Goal: Task Accomplishment & Management: Use online tool/utility

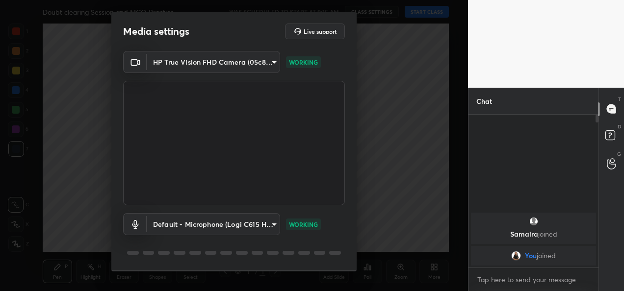
scroll to position [30, 0]
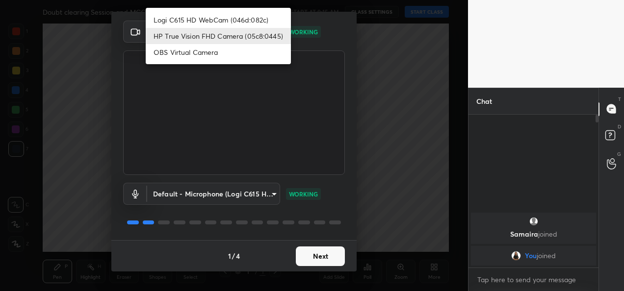
click at [267, 25] on body "1 2 3 4 5 6 7 C X Z C X Z E E Erase all H H Doubt clearing Session and MCQ Prac…" at bounding box center [312, 145] width 624 height 291
click at [245, 11] on ul "Logi C615 HD WebCam (046d:082c) HP True Vision FHD Camera (05c8:0445) OBS Virtu…" at bounding box center [218, 36] width 145 height 56
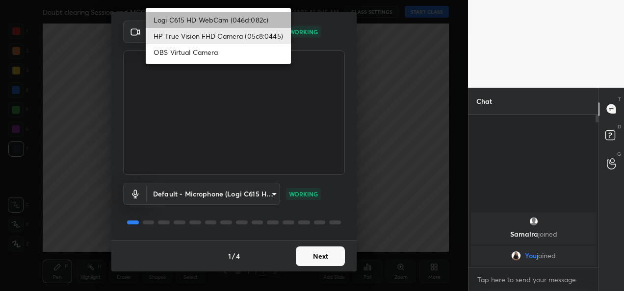
click at [238, 20] on li "Logi C615 HD WebCam (046d:082c)" at bounding box center [218, 20] width 145 height 16
type input "9a60a891c99e43c4f3b6c1c2af706b7568f7a8d24487825b1df04ecacc35332c"
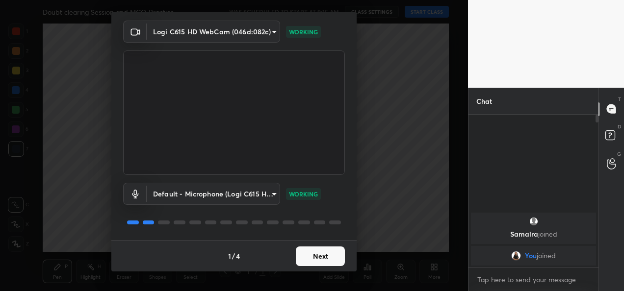
click at [328, 254] on button "Next" at bounding box center [320, 257] width 49 height 20
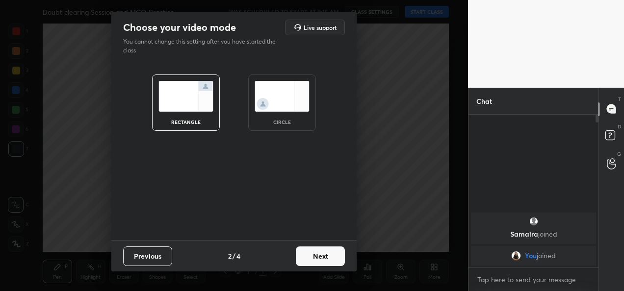
click at [328, 254] on button "Next" at bounding box center [320, 257] width 49 height 20
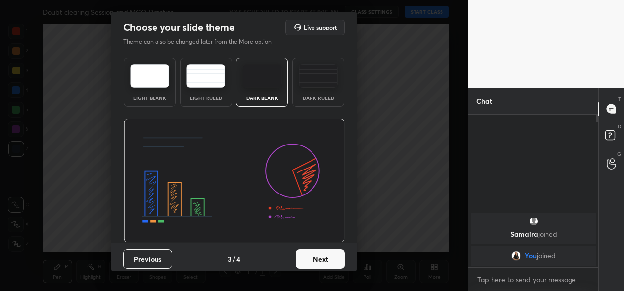
click at [328, 254] on button "Next" at bounding box center [320, 260] width 49 height 20
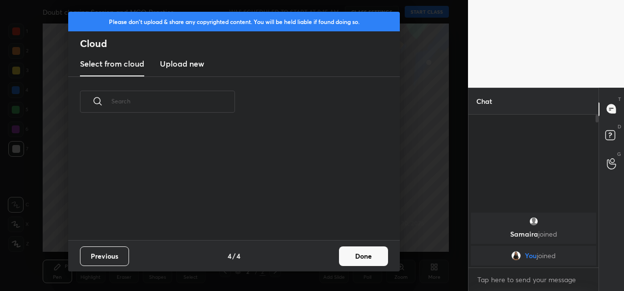
scroll to position [113, 315]
click at [355, 255] on button "Done" at bounding box center [363, 257] width 49 height 20
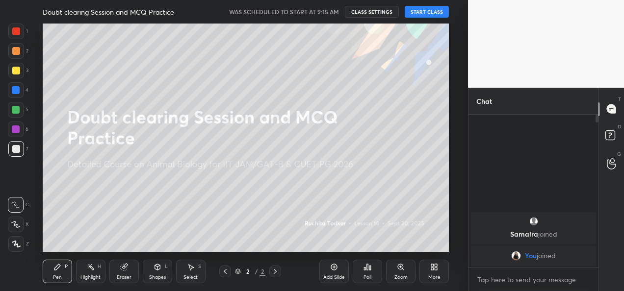
click at [427, 9] on button "START CLASS" at bounding box center [426, 12] width 44 height 12
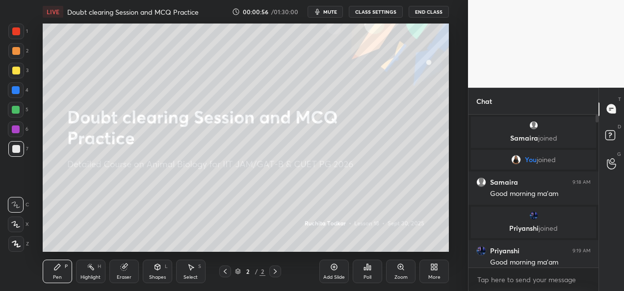
scroll to position [6, 0]
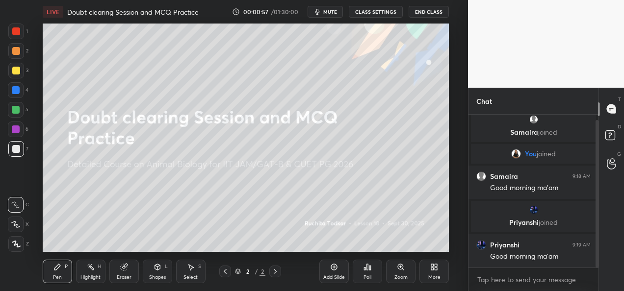
click at [434, 277] on div "More" at bounding box center [434, 277] width 12 height 5
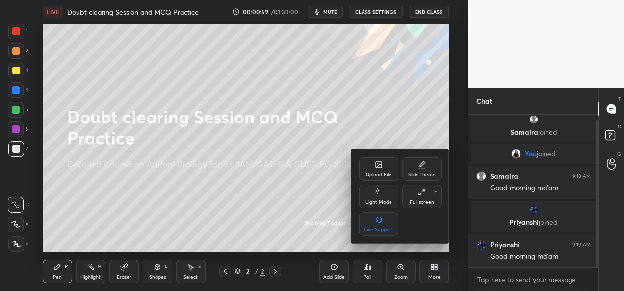
click at [386, 176] on div "Upload File" at bounding box center [378, 175] width 25 height 5
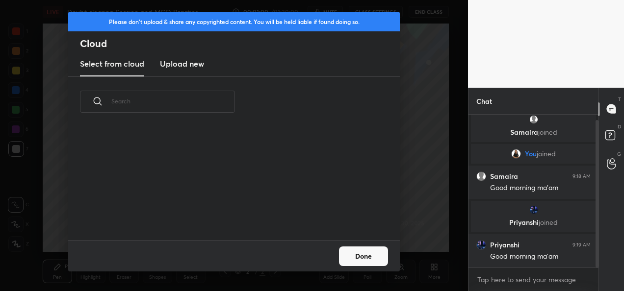
scroll to position [113, 315]
click at [188, 66] on h3 "Upload new" at bounding box center [182, 64] width 44 height 12
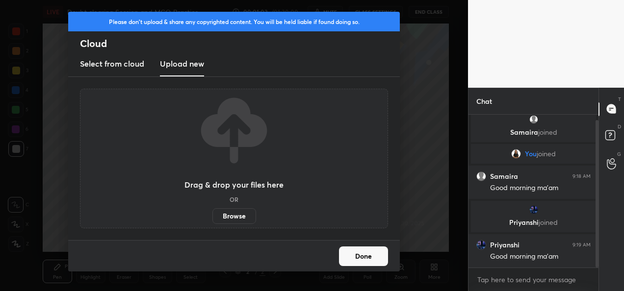
click at [241, 214] on label "Browse" at bounding box center [234, 216] width 44 height 16
click at [212, 214] on input "Browse" at bounding box center [212, 216] width 0 height 16
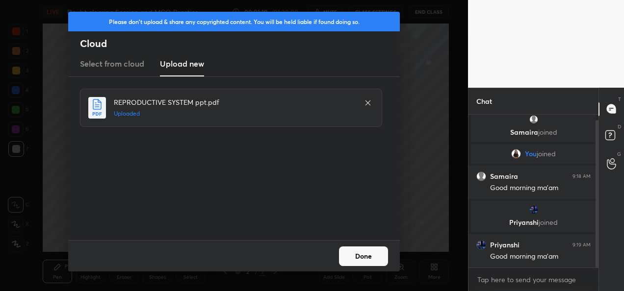
click at [372, 257] on button "Done" at bounding box center [363, 257] width 49 height 20
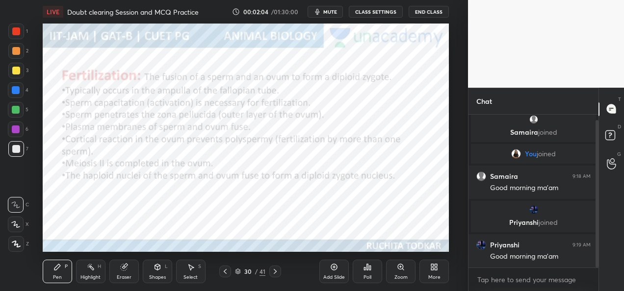
scroll to position [39, 0]
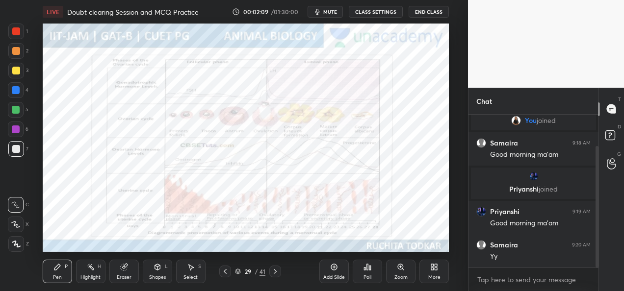
click at [21, 35] on div at bounding box center [16, 32] width 16 height 16
click at [16, 243] on icon at bounding box center [16, 244] width 9 height 7
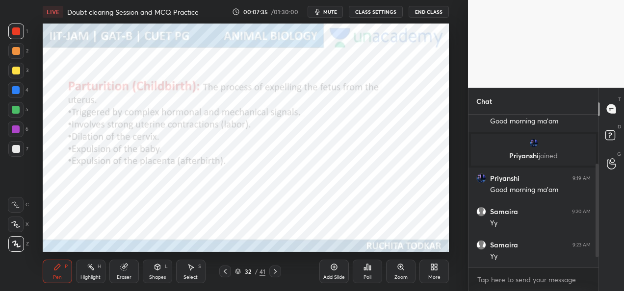
scroll to position [106, 0]
click at [428, 277] on div "More" at bounding box center [434, 277] width 12 height 5
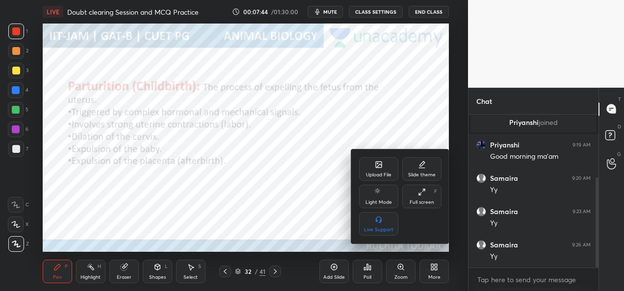
click at [384, 173] on div "Upload File" at bounding box center [378, 175] width 25 height 5
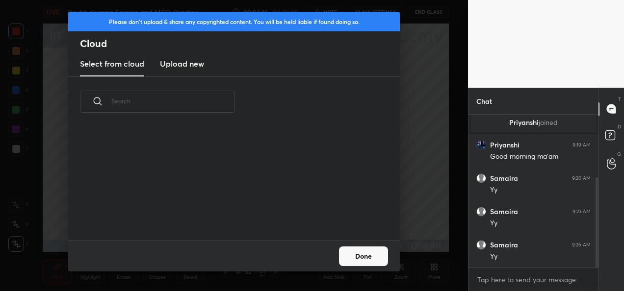
scroll to position [113, 315]
click at [193, 67] on h3 "Upload new" at bounding box center [182, 64] width 44 height 12
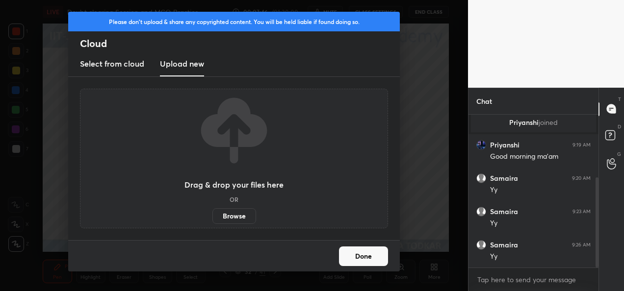
click at [245, 214] on label "Browse" at bounding box center [234, 216] width 44 height 16
click at [212, 214] on input "Browse" at bounding box center [212, 216] width 0 height 16
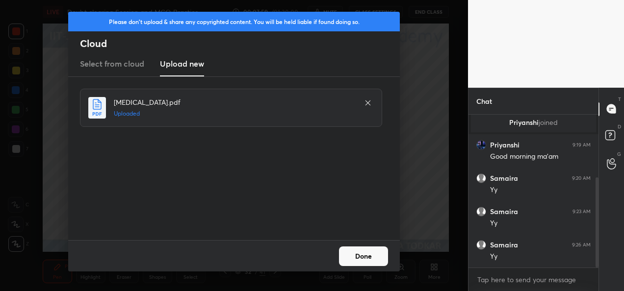
click at [362, 257] on button "Done" at bounding box center [363, 257] width 49 height 20
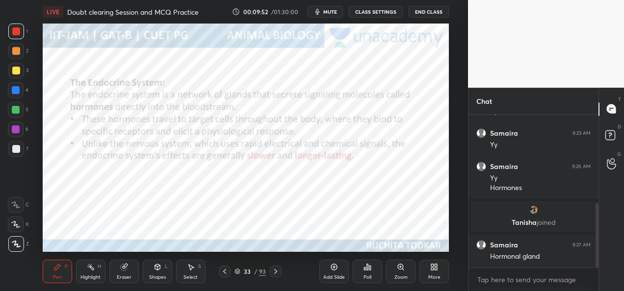
scroll to position [210, 0]
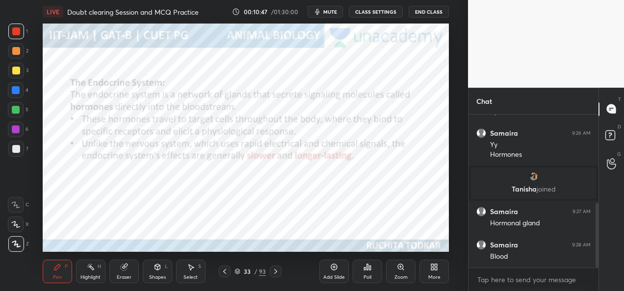
click at [328, 275] on div "Add Slide" at bounding box center [334, 277] width 22 height 5
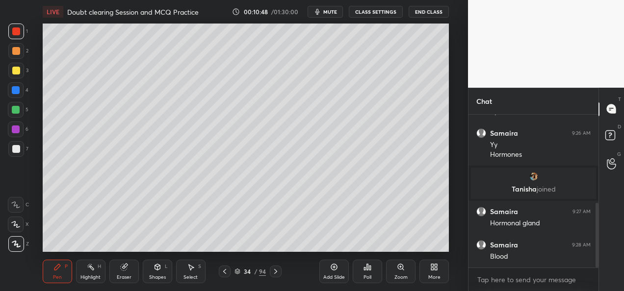
click at [18, 150] on div at bounding box center [16, 149] width 8 height 8
click at [328, 277] on div "Add Slide" at bounding box center [334, 277] width 22 height 5
click at [17, 70] on div at bounding box center [16, 71] width 8 height 8
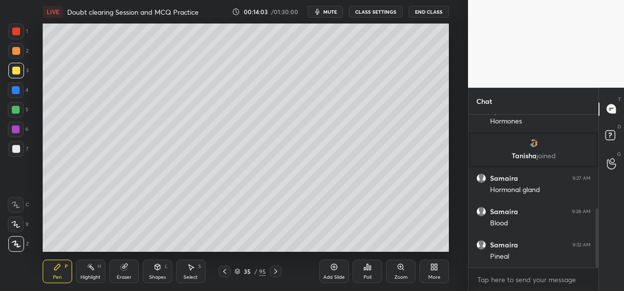
click at [18, 154] on div at bounding box center [16, 149] width 16 height 16
click at [16, 71] on div at bounding box center [16, 71] width 8 height 8
click at [16, 152] on div at bounding box center [16, 149] width 8 height 8
click at [19, 73] on div at bounding box center [16, 71] width 8 height 8
click at [18, 54] on div at bounding box center [16, 51] width 8 height 8
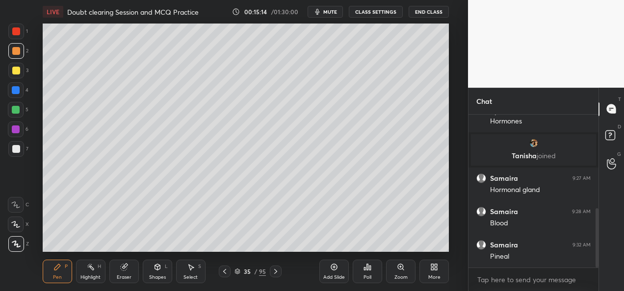
click at [15, 75] on div at bounding box center [16, 71] width 16 height 16
click at [20, 148] on div at bounding box center [16, 149] width 8 height 8
click at [15, 69] on div at bounding box center [16, 71] width 8 height 8
click at [19, 148] on div at bounding box center [16, 149] width 8 height 8
click at [13, 75] on div at bounding box center [16, 71] width 16 height 16
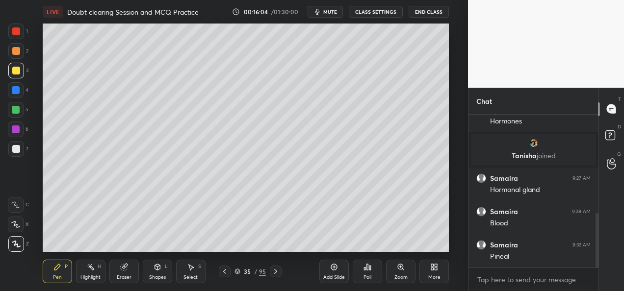
scroll to position [277, 0]
click at [14, 156] on div at bounding box center [16, 149] width 16 height 16
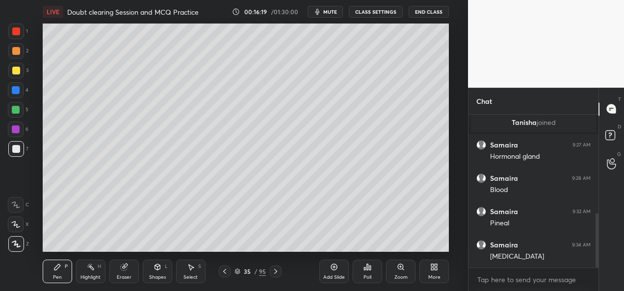
scroll to position [310, 0]
click at [14, 69] on div at bounding box center [16, 71] width 8 height 8
click at [22, 155] on div at bounding box center [16, 149] width 16 height 16
click at [20, 70] on div at bounding box center [16, 71] width 8 height 8
click at [332, 275] on div "Add Slide" at bounding box center [334, 277] width 22 height 5
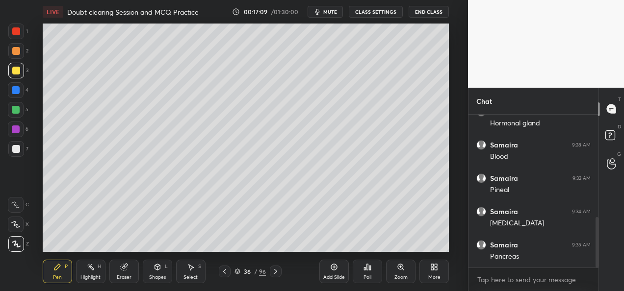
click at [16, 148] on div at bounding box center [16, 149] width 8 height 8
click at [18, 67] on div at bounding box center [16, 71] width 8 height 8
click at [227, 273] on icon at bounding box center [225, 272] width 8 height 8
click at [20, 146] on div at bounding box center [16, 149] width 16 height 16
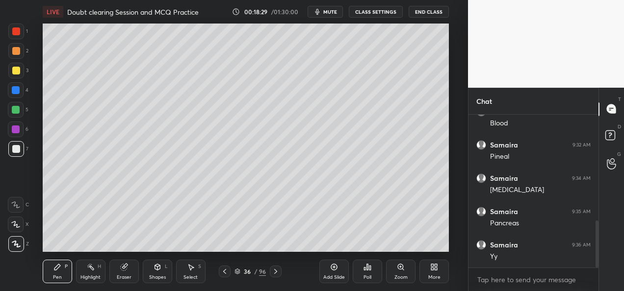
click at [25, 130] on div "6" at bounding box center [18, 130] width 21 height 16
click at [13, 110] on div at bounding box center [16, 110] width 8 height 8
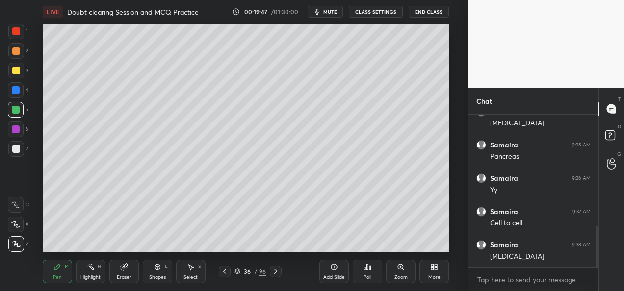
click at [226, 273] on icon at bounding box center [225, 272] width 8 height 8
click at [229, 274] on div at bounding box center [225, 272] width 12 height 12
click at [231, 274] on div "34 / 96" at bounding box center [250, 272] width 63 height 12
click at [223, 272] on icon at bounding box center [225, 272] width 8 height 8
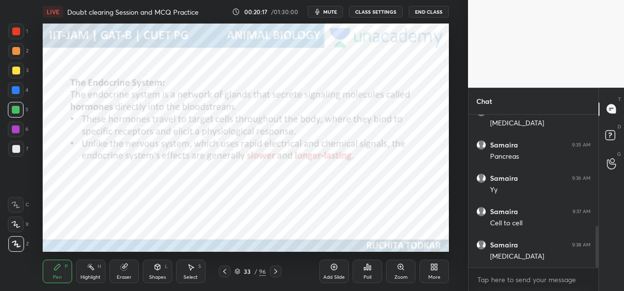
click at [329, 277] on div "Add Slide" at bounding box center [334, 277] width 22 height 5
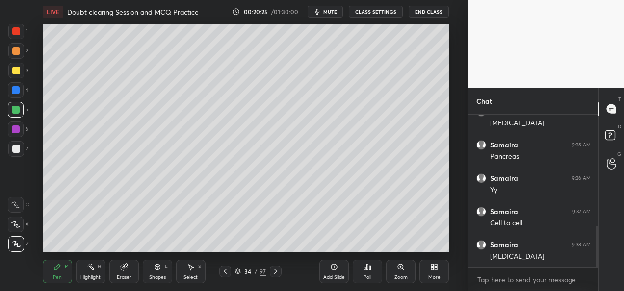
click at [19, 73] on div at bounding box center [16, 71] width 8 height 8
click at [18, 151] on div at bounding box center [16, 149] width 8 height 8
click at [10, 111] on div at bounding box center [16, 110] width 16 height 16
click at [14, 55] on div at bounding box center [16, 51] width 16 height 16
click at [14, 113] on div at bounding box center [16, 110] width 8 height 8
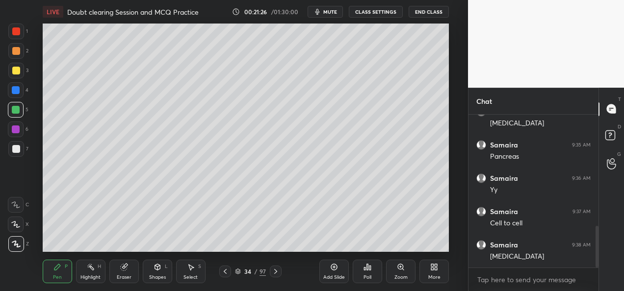
click at [16, 131] on div at bounding box center [16, 130] width 8 height 8
click at [125, 278] on div "Eraser" at bounding box center [124, 277] width 15 height 5
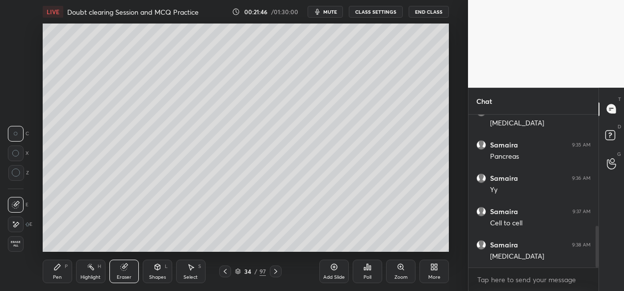
click at [54, 275] on div "Pen" at bounding box center [57, 277] width 9 height 5
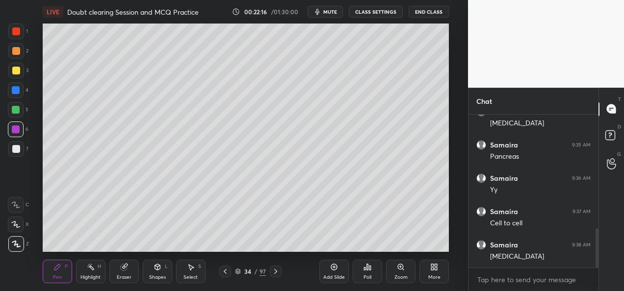
scroll to position [443, 0]
click at [16, 112] on div at bounding box center [16, 110] width 8 height 8
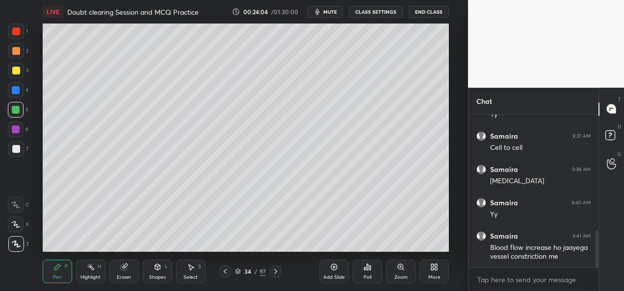
click at [125, 277] on div "Eraser" at bounding box center [124, 277] width 15 height 5
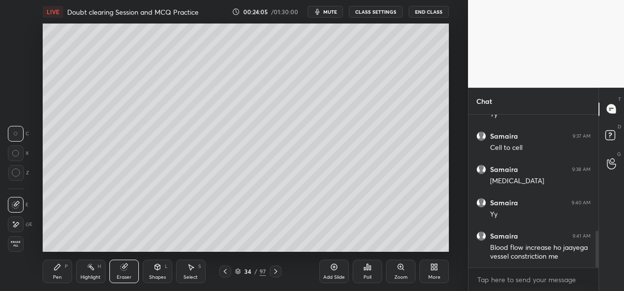
click at [20, 228] on div at bounding box center [16, 225] width 16 height 16
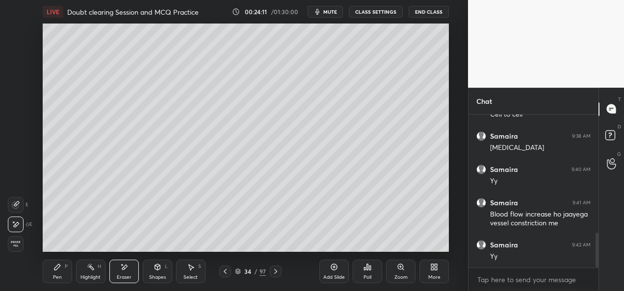
click at [64, 277] on div "Pen P" at bounding box center [57, 272] width 29 height 24
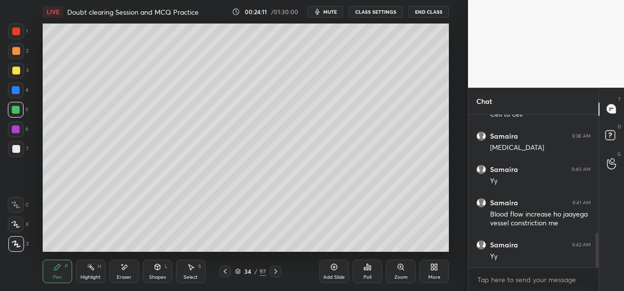
scroll to position [528, 0]
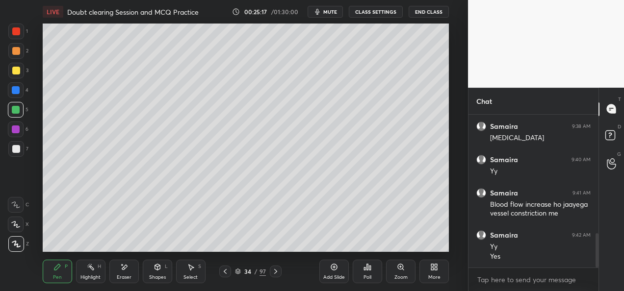
click at [17, 51] on div at bounding box center [16, 51] width 8 height 8
click at [23, 32] on div at bounding box center [16, 32] width 16 height 16
click at [272, 273] on icon at bounding box center [276, 272] width 8 height 8
click at [273, 275] on icon at bounding box center [276, 272] width 8 height 8
click at [274, 275] on icon at bounding box center [276, 272] width 8 height 8
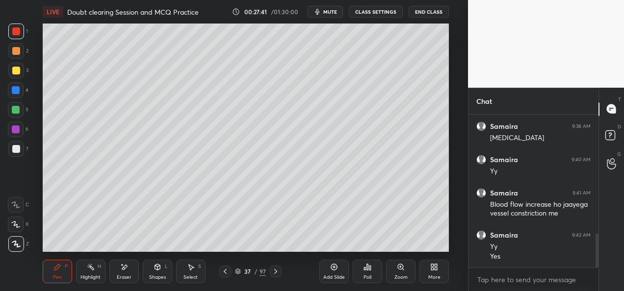
click at [274, 275] on icon at bounding box center [276, 272] width 8 height 8
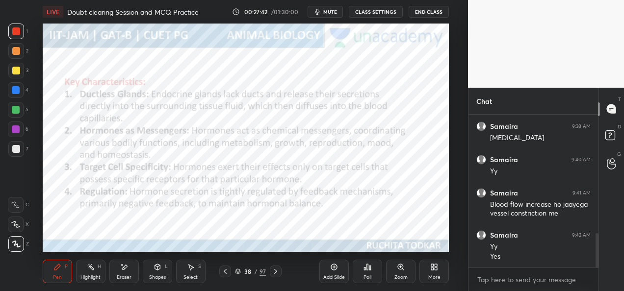
click at [276, 275] on icon at bounding box center [276, 272] width 8 height 8
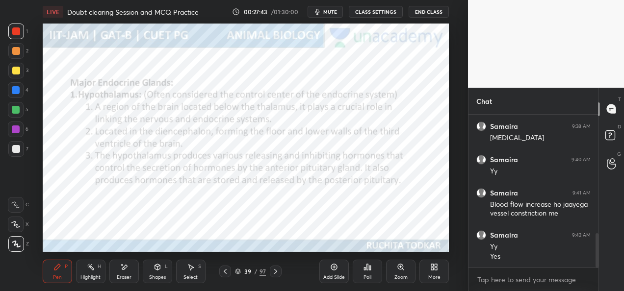
click at [225, 271] on icon at bounding box center [225, 271] width 3 height 5
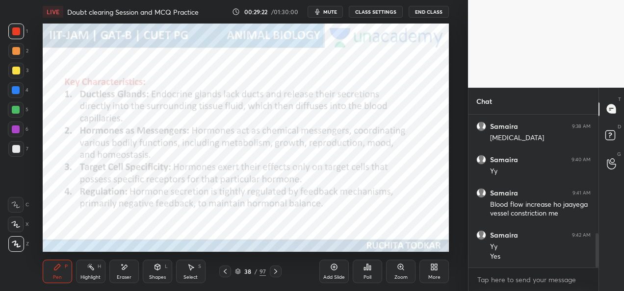
click at [272, 275] on icon at bounding box center [276, 272] width 8 height 8
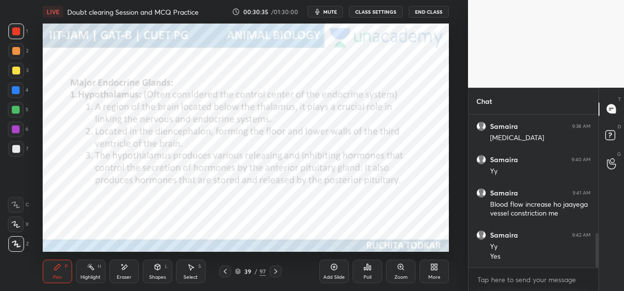
click at [273, 275] on icon at bounding box center [276, 272] width 8 height 8
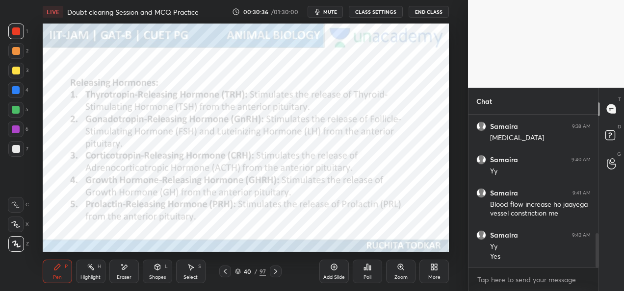
click at [223, 275] on icon at bounding box center [225, 272] width 8 height 8
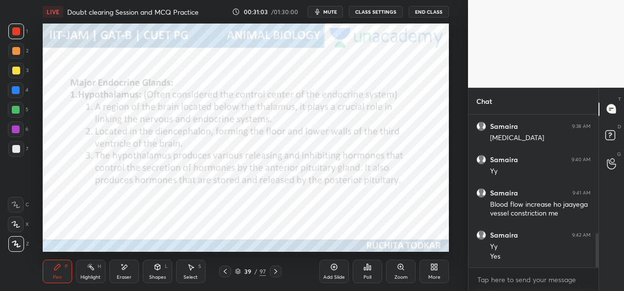
click at [275, 274] on icon at bounding box center [276, 272] width 8 height 8
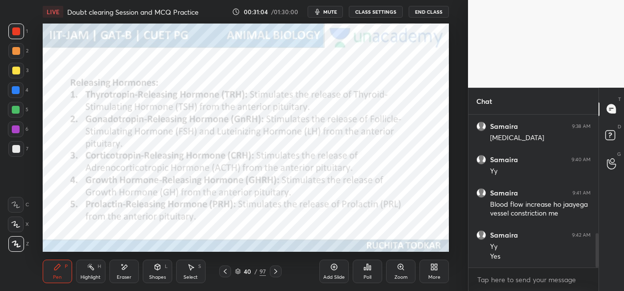
click at [276, 275] on icon at bounding box center [276, 272] width 8 height 8
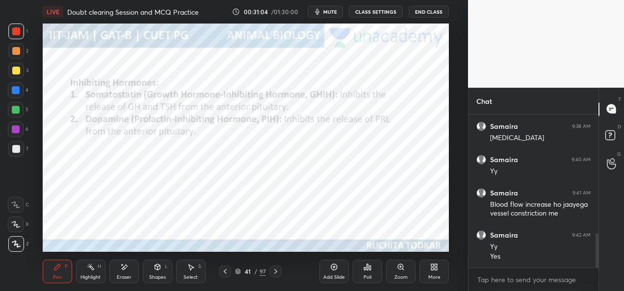
click at [276, 276] on div at bounding box center [276, 272] width 12 height 12
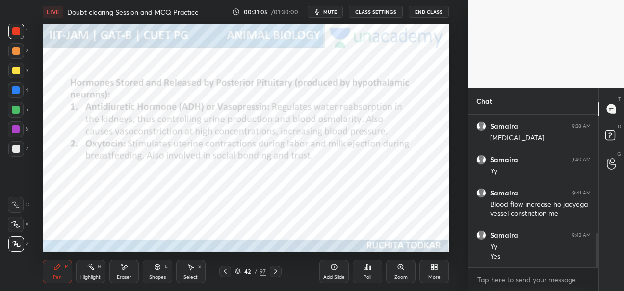
click at [271, 275] on div at bounding box center [276, 272] width 12 height 12
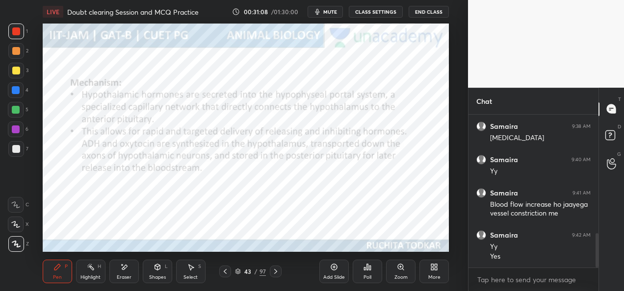
click at [266, 274] on div "43 / 97" at bounding box center [250, 272] width 62 height 12
click at [271, 273] on div at bounding box center [276, 272] width 12 height 12
click at [272, 273] on icon at bounding box center [276, 272] width 8 height 8
click at [273, 273] on icon at bounding box center [276, 272] width 8 height 8
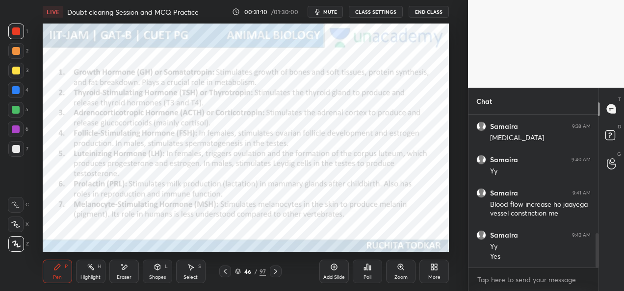
click at [272, 273] on icon at bounding box center [276, 272] width 8 height 8
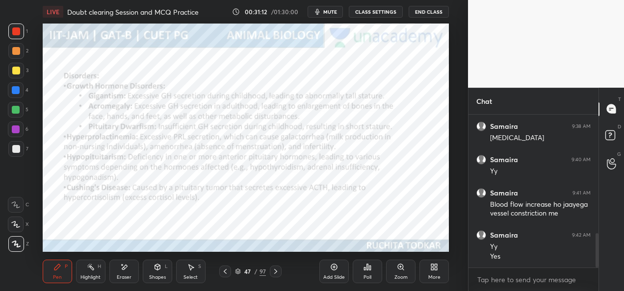
click at [226, 270] on icon at bounding box center [225, 272] width 8 height 8
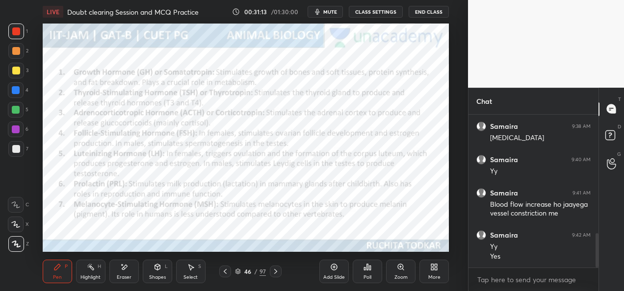
click at [227, 271] on icon at bounding box center [225, 272] width 8 height 8
click at [227, 272] on icon at bounding box center [225, 272] width 8 height 8
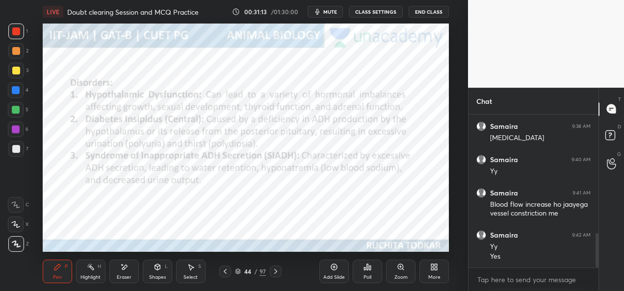
click at [227, 273] on icon at bounding box center [225, 272] width 8 height 8
click at [228, 274] on icon at bounding box center [225, 272] width 8 height 8
click at [228, 275] on div at bounding box center [225, 272] width 12 height 12
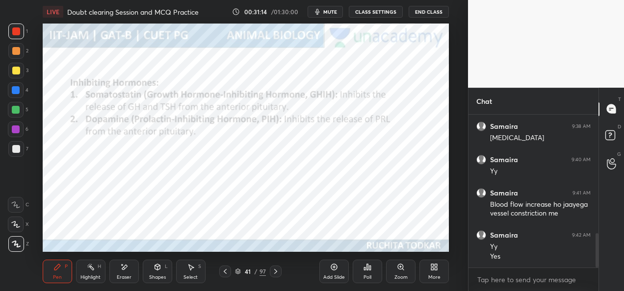
click at [229, 276] on div at bounding box center [225, 272] width 12 height 12
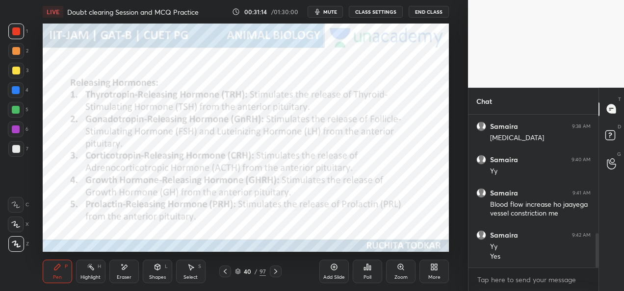
click at [229, 277] on div at bounding box center [225, 272] width 12 height 12
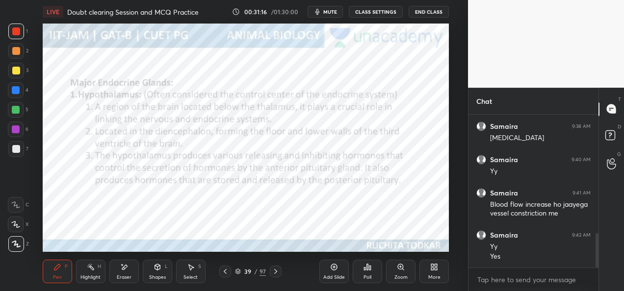
click at [339, 277] on div "Add Slide" at bounding box center [334, 277] width 22 height 5
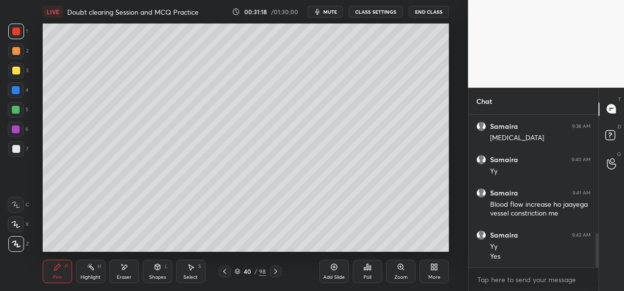
click at [18, 53] on div at bounding box center [16, 51] width 8 height 8
click at [17, 147] on div at bounding box center [16, 149] width 8 height 8
click at [21, 69] on div at bounding box center [16, 71] width 16 height 16
click at [25, 89] on div "4" at bounding box center [18, 90] width 21 height 16
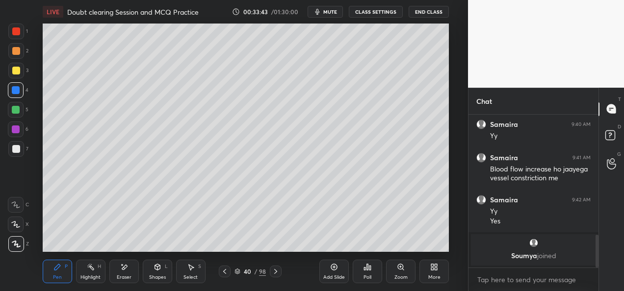
click at [22, 71] on div at bounding box center [16, 71] width 16 height 16
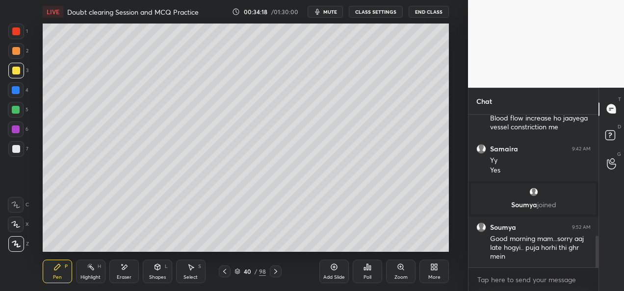
click at [16, 57] on div at bounding box center [16, 51] width 16 height 16
click at [129, 278] on div "Eraser" at bounding box center [124, 277] width 15 height 5
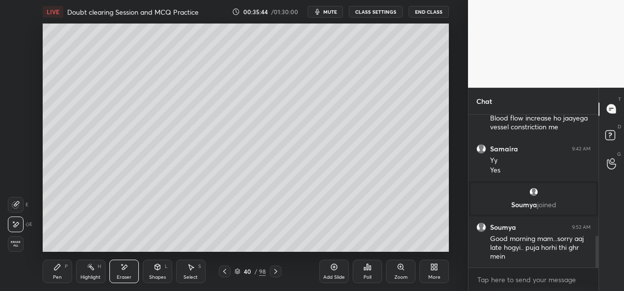
click at [59, 272] on div "Pen P" at bounding box center [57, 272] width 29 height 24
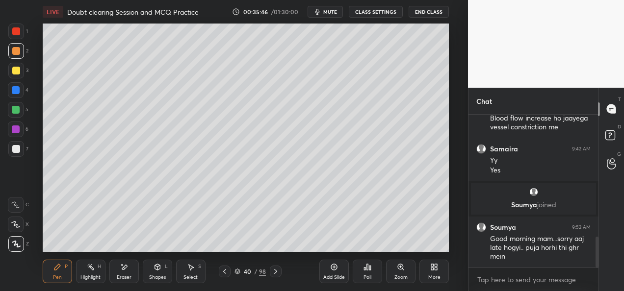
scroll to position [611, 0]
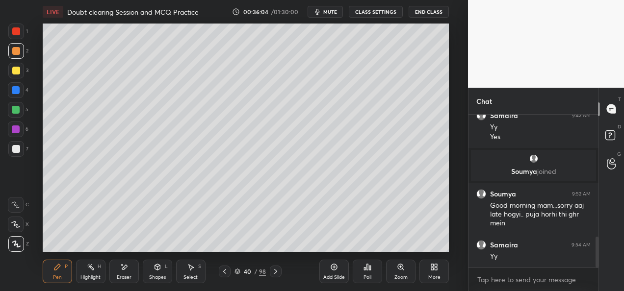
click at [22, 37] on div at bounding box center [16, 32] width 16 height 16
click at [17, 52] on div at bounding box center [16, 51] width 8 height 8
click at [25, 70] on div "3" at bounding box center [18, 71] width 20 height 16
click at [279, 273] on icon at bounding box center [276, 272] width 8 height 8
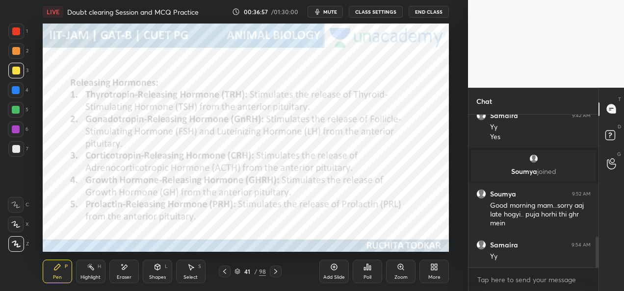
click at [222, 275] on icon at bounding box center [225, 272] width 8 height 8
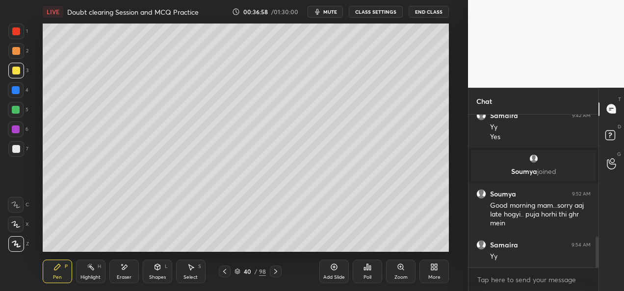
click at [345, 276] on div "Add Slide" at bounding box center [333, 272] width 29 height 24
click at [19, 54] on div at bounding box center [16, 51] width 8 height 8
click at [20, 32] on div at bounding box center [16, 31] width 8 height 8
click at [13, 54] on div at bounding box center [16, 51] width 8 height 8
click at [18, 32] on div at bounding box center [16, 31] width 8 height 8
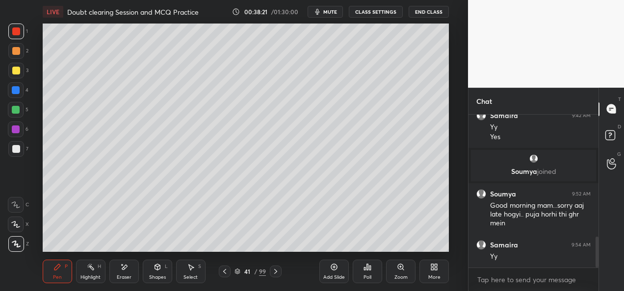
click at [14, 53] on div at bounding box center [16, 51] width 8 height 8
click at [16, 34] on div at bounding box center [16, 31] width 8 height 8
click at [19, 52] on div at bounding box center [16, 51] width 8 height 8
click at [17, 36] on div at bounding box center [16, 32] width 16 height 16
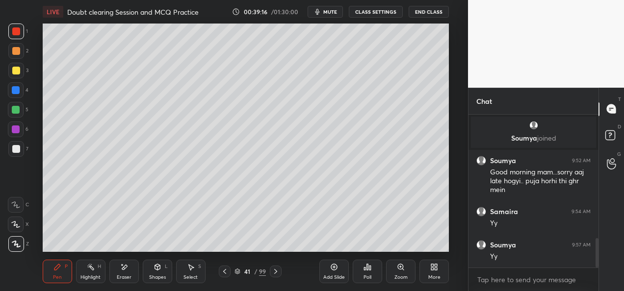
scroll to position [678, 0]
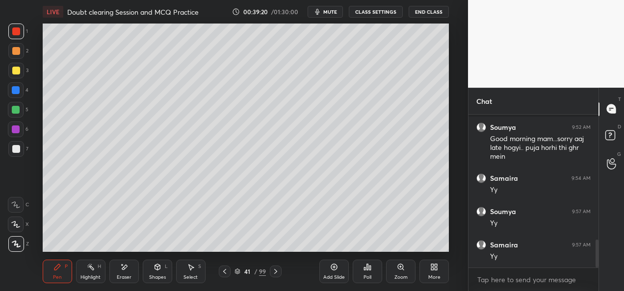
click at [19, 89] on div at bounding box center [16, 90] width 8 height 8
click at [19, 71] on div at bounding box center [16, 71] width 8 height 8
click at [14, 128] on div at bounding box center [16, 130] width 8 height 8
click at [18, 33] on div at bounding box center [16, 31] width 8 height 8
click at [16, 69] on div at bounding box center [16, 71] width 8 height 8
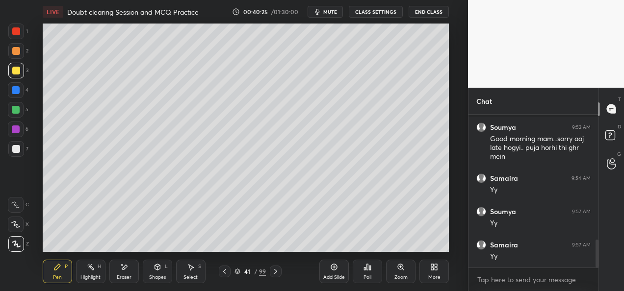
click at [17, 31] on div at bounding box center [16, 31] width 8 height 8
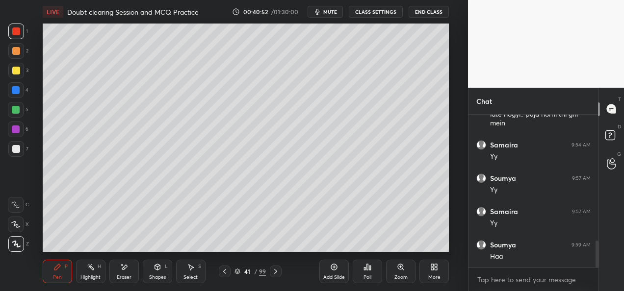
click at [229, 274] on div at bounding box center [225, 272] width 12 height 12
click at [226, 275] on icon at bounding box center [225, 272] width 8 height 8
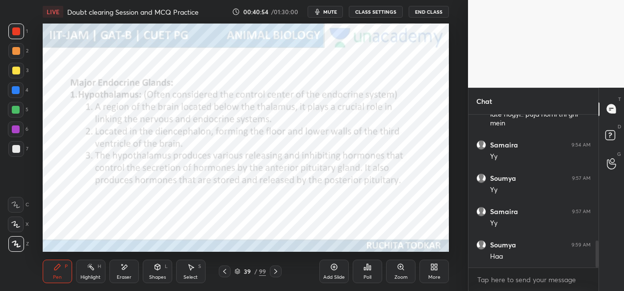
click at [277, 272] on icon at bounding box center [276, 272] width 8 height 8
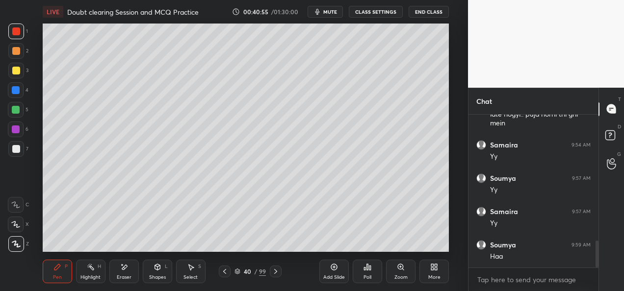
click at [275, 273] on icon at bounding box center [276, 272] width 8 height 8
click at [277, 274] on icon at bounding box center [276, 272] width 8 height 8
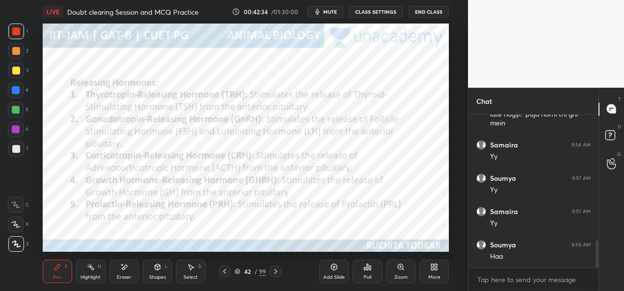
click at [278, 273] on icon at bounding box center [276, 272] width 8 height 8
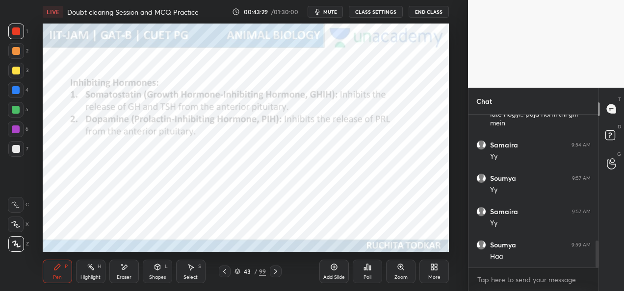
click at [273, 274] on icon at bounding box center [276, 272] width 8 height 8
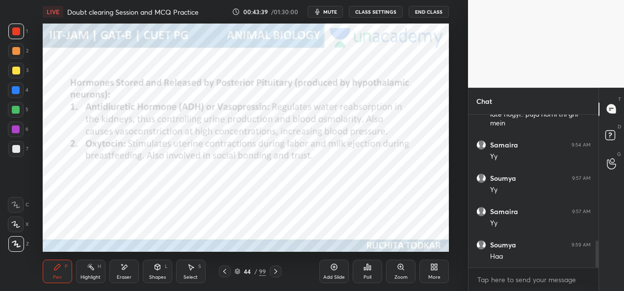
click at [128, 276] on div "Eraser" at bounding box center [124, 277] width 15 height 5
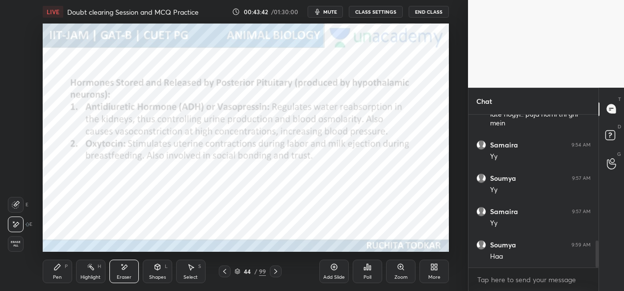
click at [60, 275] on div "Pen" at bounding box center [57, 277] width 9 height 5
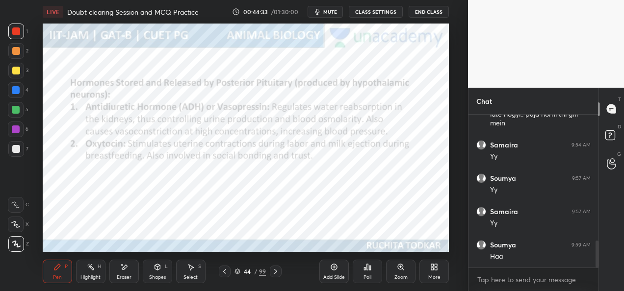
click at [338, 272] on div "Add Slide" at bounding box center [333, 272] width 29 height 24
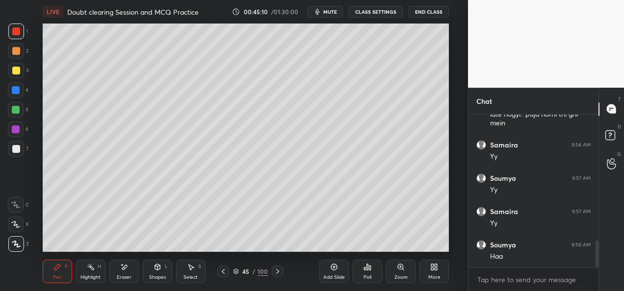
click at [22, 112] on div at bounding box center [16, 110] width 16 height 16
click at [323, 251] on div "Add Slide Poll Zoom More" at bounding box center [383, 271] width 129 height 55
click at [332, 253] on div "Add Slide Poll Zoom More" at bounding box center [383, 271] width 129 height 55
click at [329, 252] on div "Add Slide Poll Zoom More" at bounding box center [383, 271] width 129 height 55
click at [327, 252] on div "Add Slide Poll Zoom More" at bounding box center [383, 271] width 129 height 55
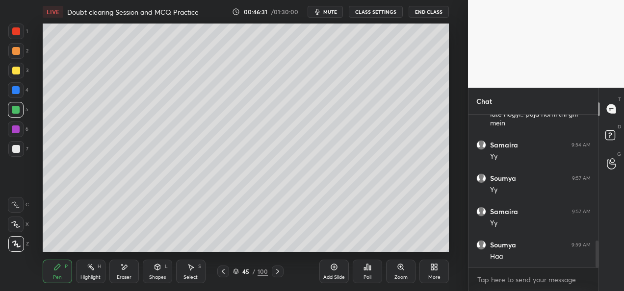
click at [329, 248] on div "Add Slide Poll Zoom More" at bounding box center [383, 271] width 129 height 55
click at [328, 249] on div "Add Slide Poll Zoom More" at bounding box center [383, 271] width 129 height 55
click at [330, 274] on div "Add Slide" at bounding box center [333, 272] width 29 height 24
click at [327, 276] on div "Add Slide" at bounding box center [334, 277] width 22 height 5
click at [14, 72] on div at bounding box center [16, 71] width 8 height 8
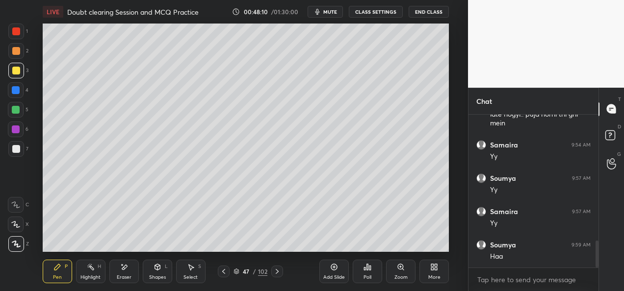
click at [17, 50] on div at bounding box center [16, 51] width 8 height 8
click at [15, 93] on div at bounding box center [16, 90] width 8 height 8
click at [16, 52] on div at bounding box center [16, 51] width 8 height 8
click at [17, 73] on div at bounding box center [16, 71] width 8 height 8
click at [17, 91] on div at bounding box center [16, 90] width 8 height 8
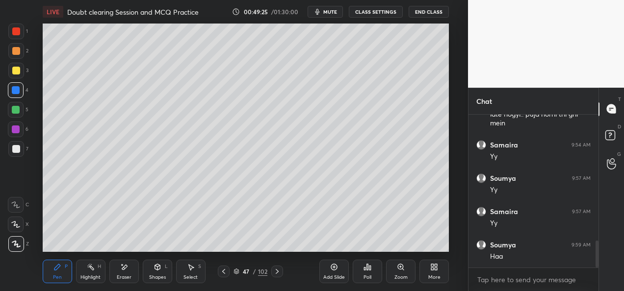
click at [16, 134] on div at bounding box center [16, 130] width 16 height 16
click at [12, 55] on div at bounding box center [16, 51] width 16 height 16
click at [18, 126] on div at bounding box center [16, 130] width 8 height 8
click at [18, 109] on div at bounding box center [16, 110] width 8 height 8
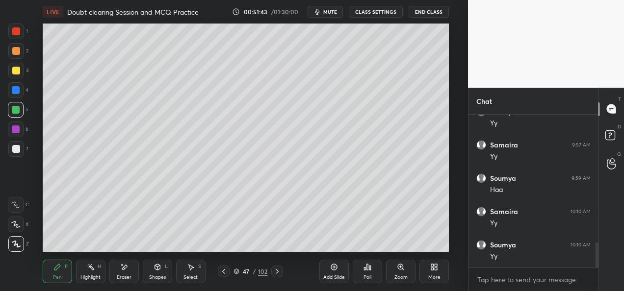
click at [275, 272] on icon at bounding box center [277, 272] width 8 height 8
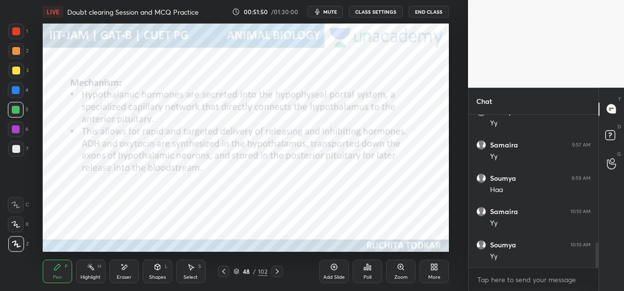
click at [218, 274] on div at bounding box center [224, 272] width 12 height 12
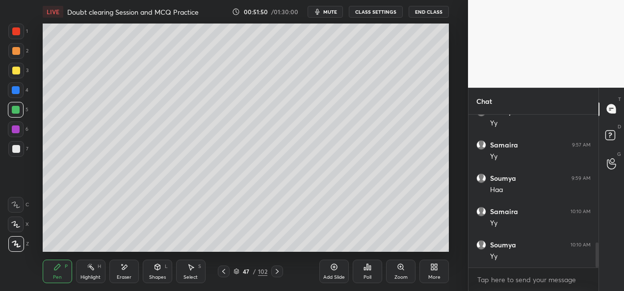
click at [222, 277] on div at bounding box center [224, 272] width 12 height 12
click at [223, 278] on div "Pen P Highlight H Eraser Shapes L Select S 46 / 102 Add Slide Poll Zoom More" at bounding box center [246, 271] width 406 height 39
click at [225, 277] on div "Pen P Highlight H Eraser Shapes L Select S 46 / 102 Add Slide Poll Zoom More" at bounding box center [246, 271] width 406 height 39
click at [226, 277] on div at bounding box center [224, 272] width 12 height 12
click at [227, 277] on div at bounding box center [224, 272] width 12 height 12
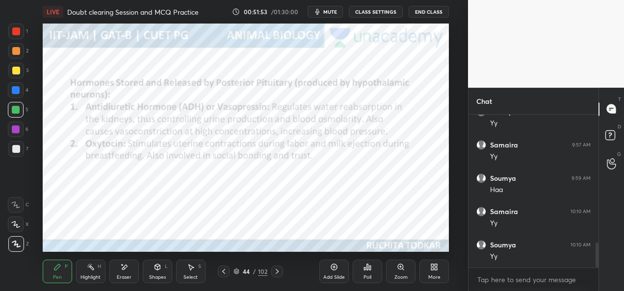
click at [222, 277] on div at bounding box center [224, 272] width 12 height 12
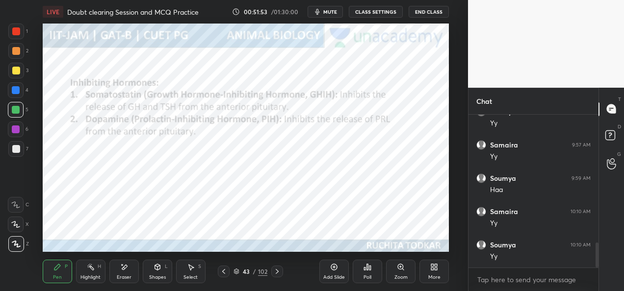
click at [224, 275] on icon at bounding box center [224, 272] width 8 height 8
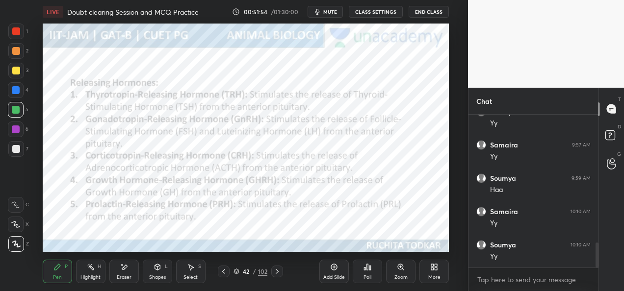
click at [226, 274] on icon at bounding box center [224, 272] width 8 height 8
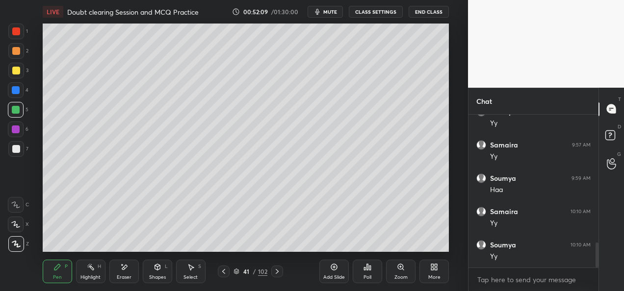
click at [279, 272] on icon at bounding box center [277, 272] width 8 height 8
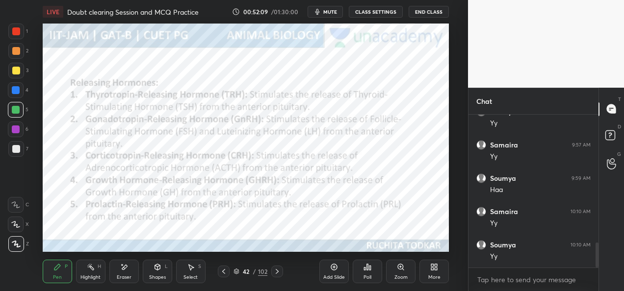
click at [278, 274] on icon at bounding box center [277, 272] width 8 height 8
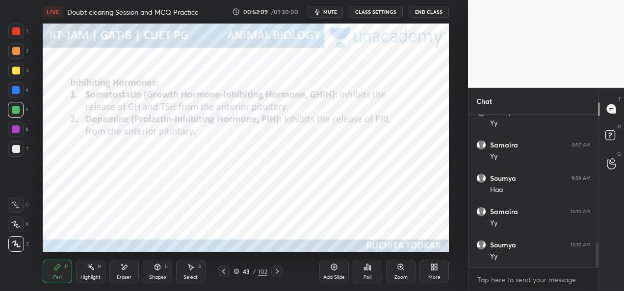
click at [277, 274] on icon at bounding box center [277, 272] width 8 height 8
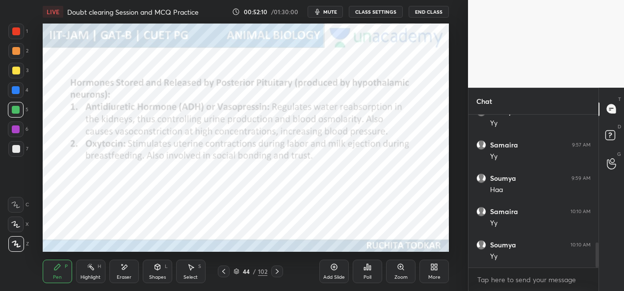
click at [279, 274] on icon at bounding box center [277, 272] width 8 height 8
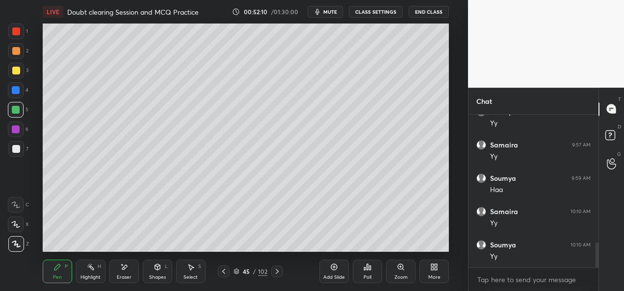
click at [280, 275] on icon at bounding box center [277, 272] width 8 height 8
click at [282, 275] on div at bounding box center [277, 272] width 12 height 12
click at [283, 276] on div "47 / 102" at bounding box center [250, 272] width 138 height 12
click at [275, 273] on icon at bounding box center [277, 272] width 8 height 8
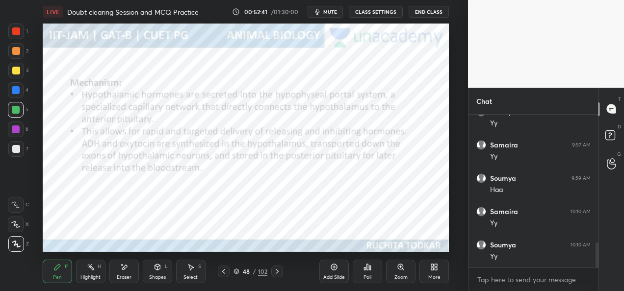
click at [281, 270] on div at bounding box center [277, 272] width 12 height 12
click at [279, 273] on icon at bounding box center [277, 272] width 8 height 8
click at [277, 273] on icon at bounding box center [277, 272] width 8 height 8
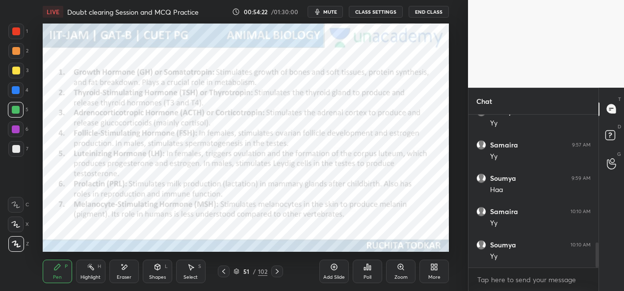
click at [277, 275] on icon at bounding box center [277, 272] width 8 height 8
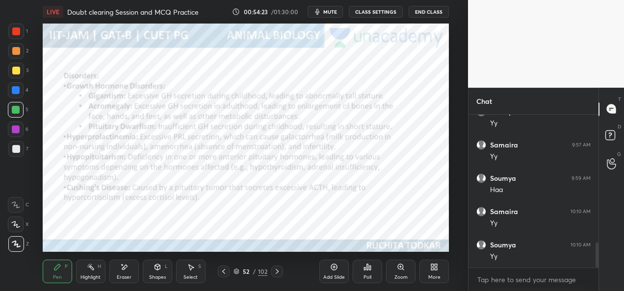
click at [276, 275] on icon at bounding box center [277, 272] width 8 height 8
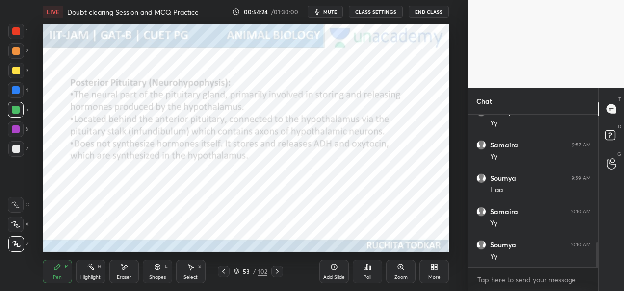
click at [276, 276] on div at bounding box center [277, 272] width 12 height 12
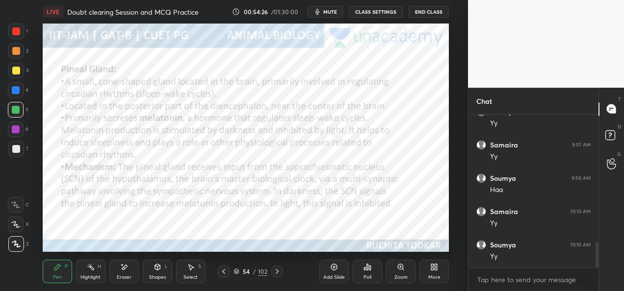
click at [226, 275] on icon at bounding box center [224, 272] width 8 height 8
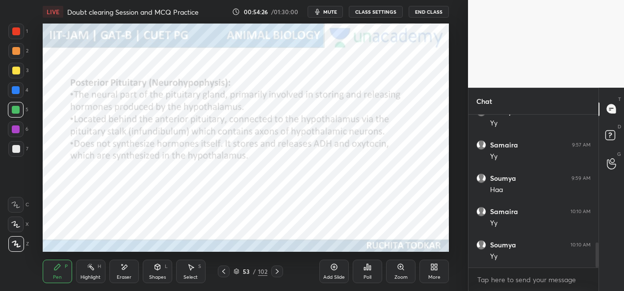
click at [228, 275] on div at bounding box center [224, 272] width 12 height 12
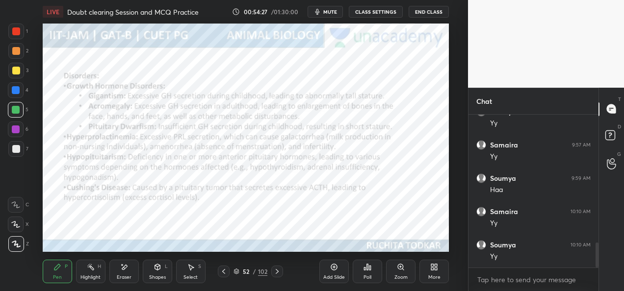
click at [229, 274] on div "52 / 102" at bounding box center [250, 272] width 65 height 12
click at [225, 271] on icon at bounding box center [224, 272] width 8 height 8
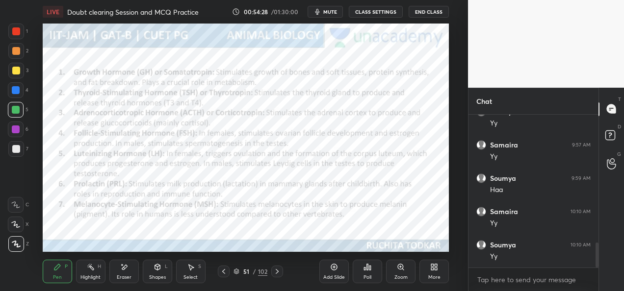
click at [226, 270] on icon at bounding box center [224, 272] width 8 height 8
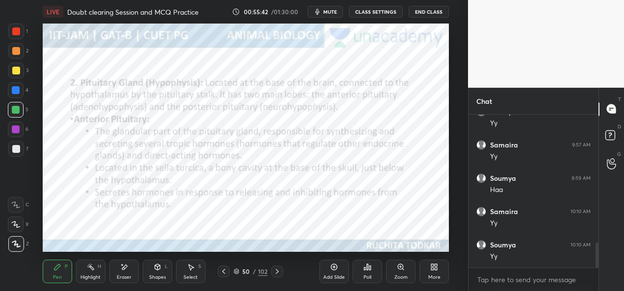
click at [279, 270] on icon at bounding box center [277, 272] width 8 height 8
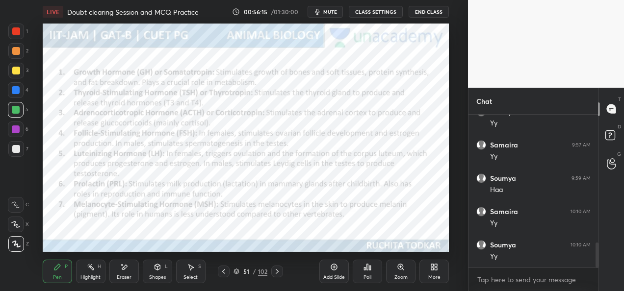
click at [279, 272] on icon at bounding box center [277, 272] width 8 height 8
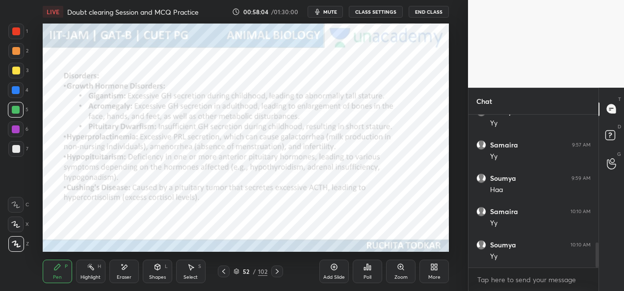
click at [277, 273] on icon at bounding box center [277, 272] width 8 height 8
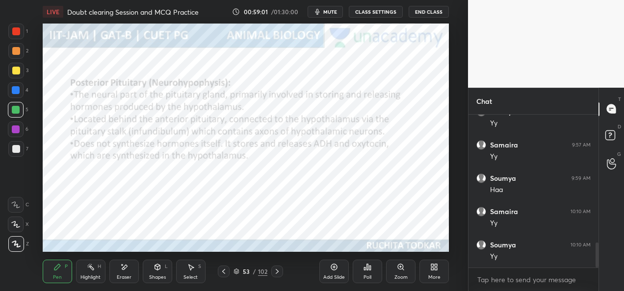
click at [276, 270] on icon at bounding box center [277, 272] width 8 height 8
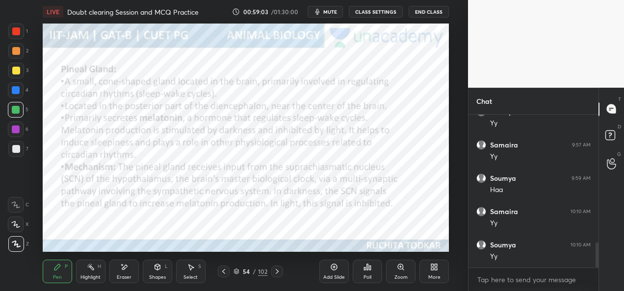
click at [227, 274] on div at bounding box center [224, 272] width 12 height 12
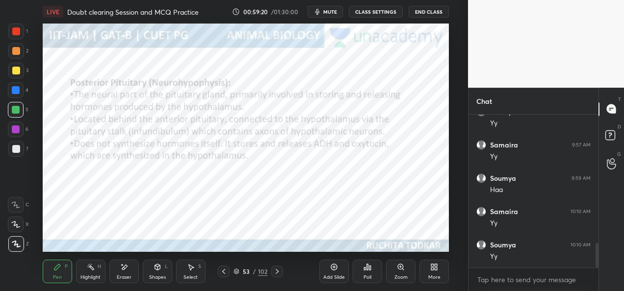
scroll to position [811, 0]
click at [236, 272] on icon at bounding box center [236, 272] width 6 height 6
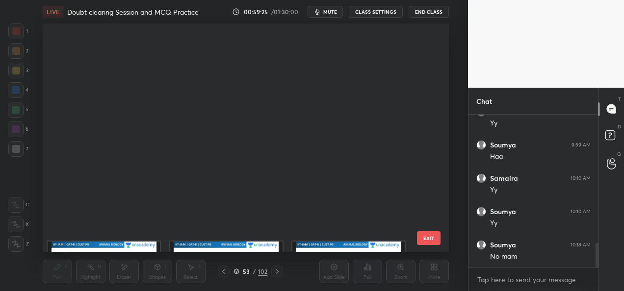
scroll to position [2109, 0]
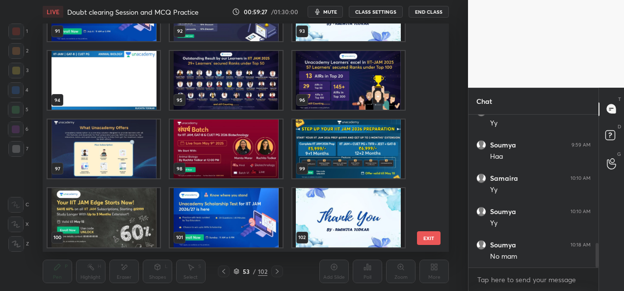
click at [322, 219] on img "grid" at bounding box center [348, 217] width 112 height 59
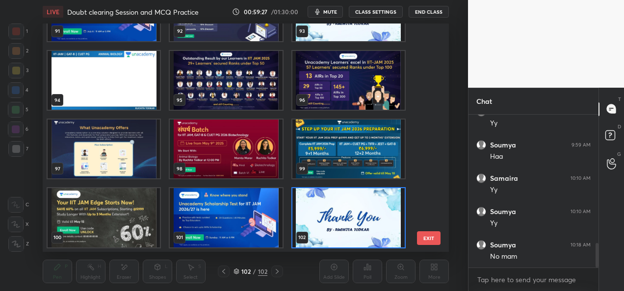
click at [322, 221] on img "grid" at bounding box center [348, 217] width 112 height 59
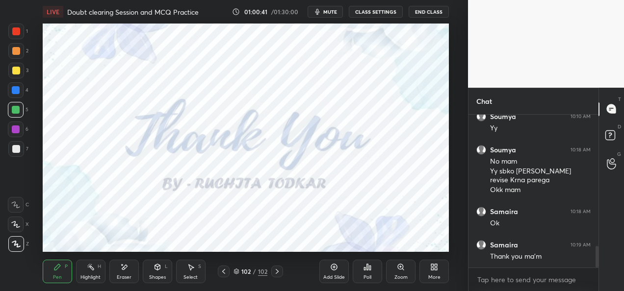
scroll to position [939, 0]
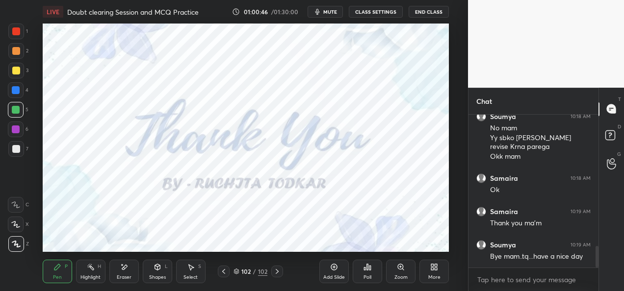
click at [423, 12] on button "End Class" at bounding box center [428, 12] width 40 height 12
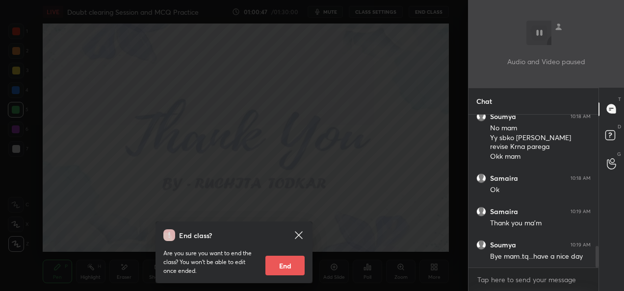
click at [292, 268] on button "End" at bounding box center [284, 266] width 39 height 20
type textarea "x"
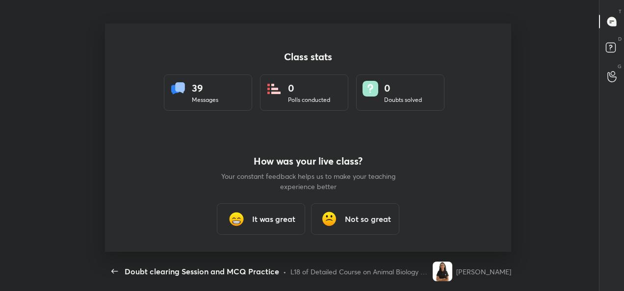
scroll to position [228, 616]
